Goal: Information Seeking & Learning: Learn about a topic

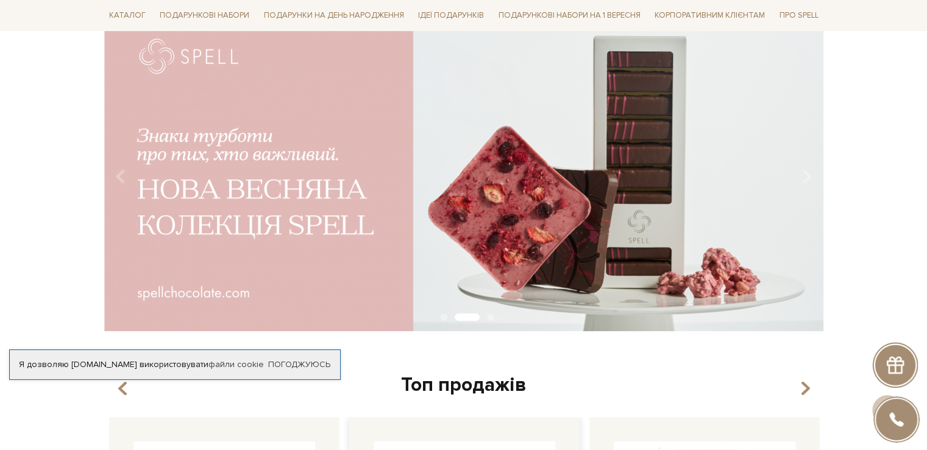
scroll to position [366, 0]
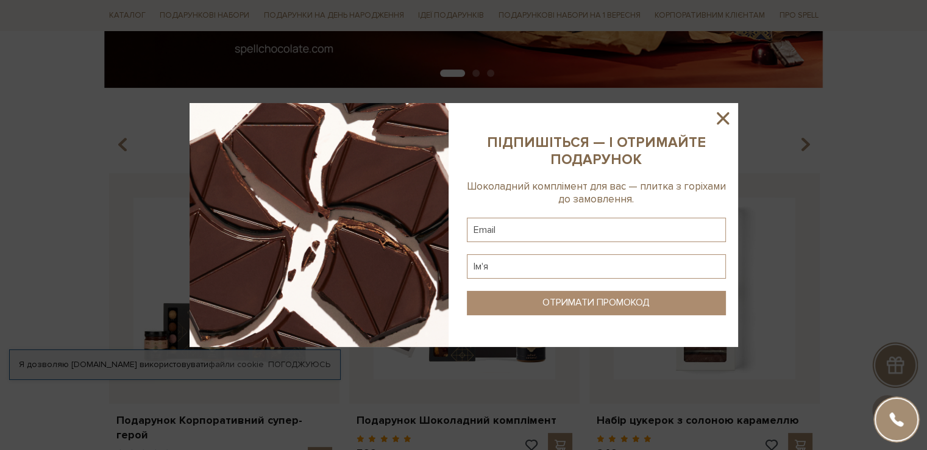
click at [719, 119] on icon at bounding box center [723, 118] width 21 height 21
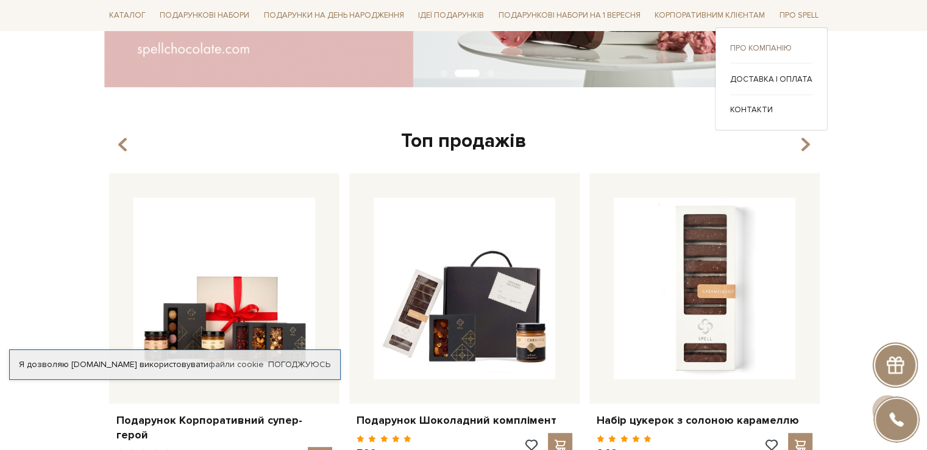
click at [788, 49] on link "Про компанію" at bounding box center [771, 48] width 82 height 11
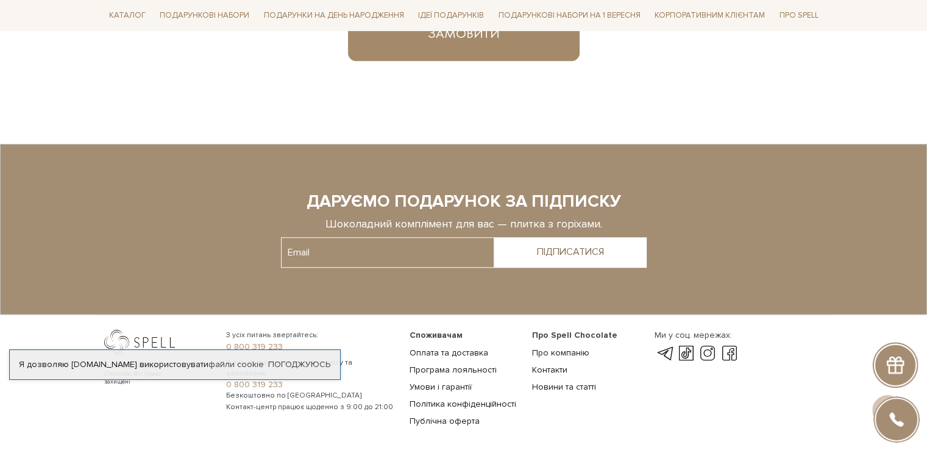
scroll to position [909, 0]
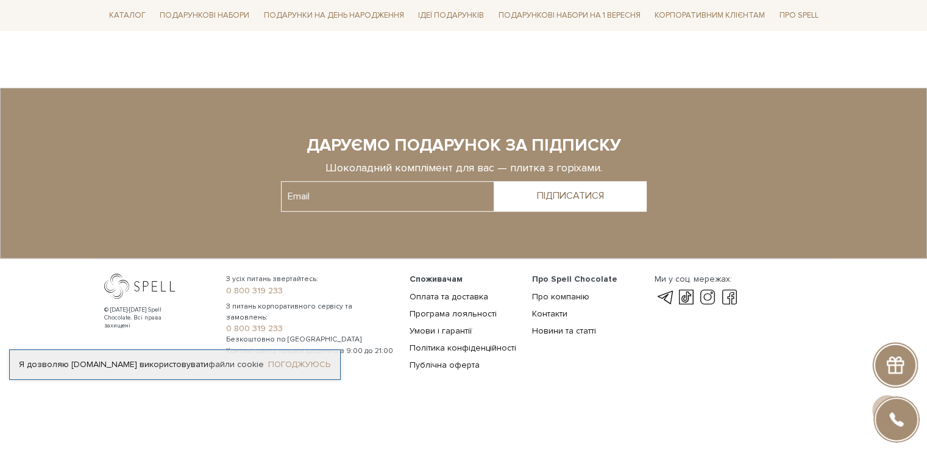
click at [327, 359] on link "Погоджуюсь" at bounding box center [299, 364] width 62 height 11
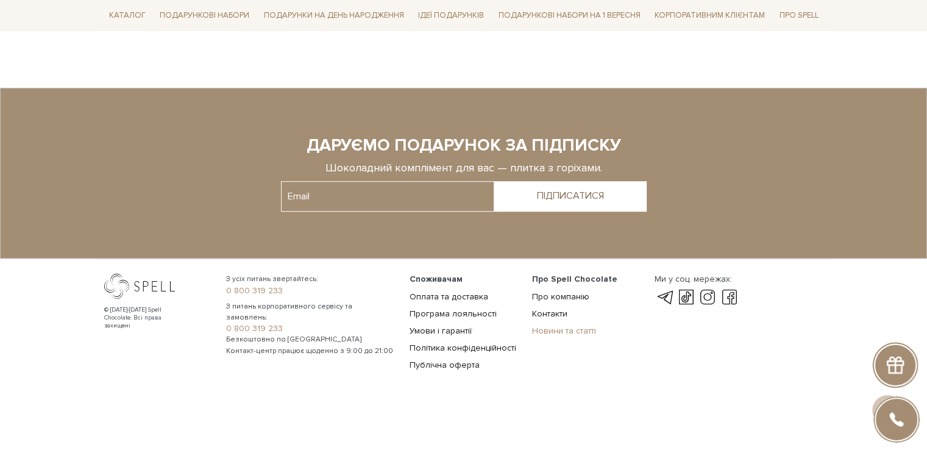
click at [557, 328] on link "Новини та статті" at bounding box center [564, 330] width 64 height 10
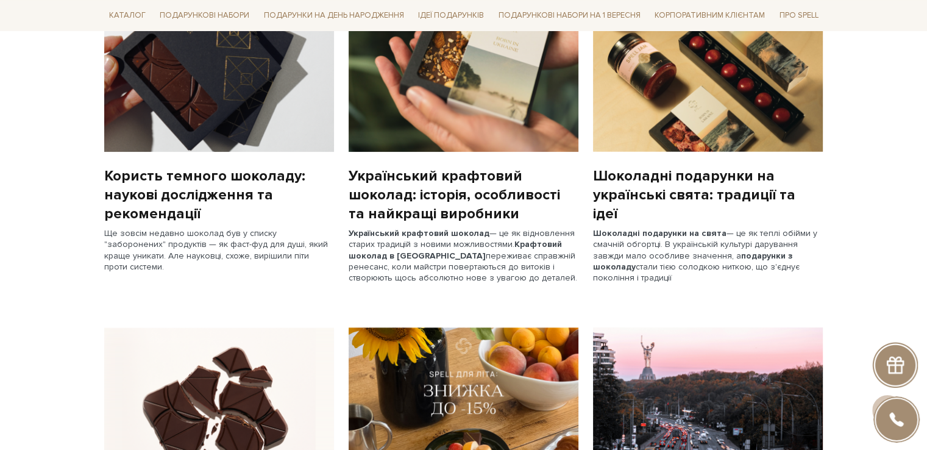
scroll to position [366, 0]
